Goal: Task Accomplishment & Management: Use online tool/utility

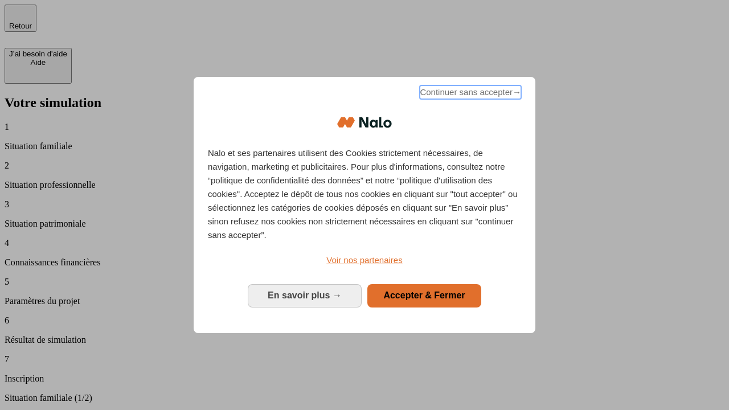
click at [469, 94] on span "Continuer sans accepter →" at bounding box center [470, 92] width 101 height 14
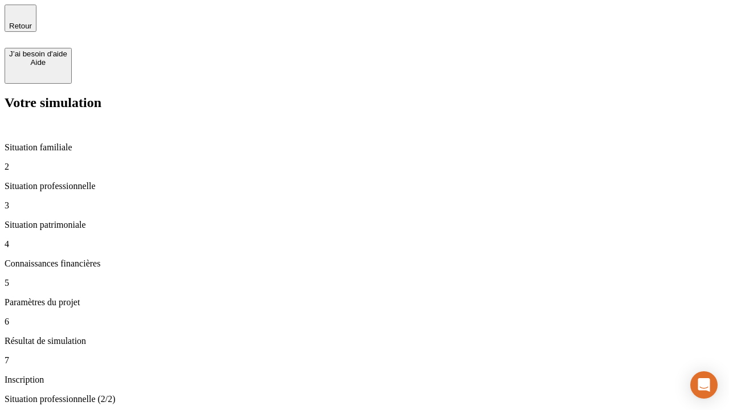
type input "30 000"
